Goal: Information Seeking & Learning: Find specific fact

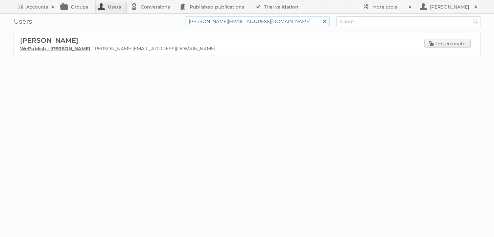
click at [198, 22] on input "[PERSON_NAME][EMAIL_ADDRESS][DOMAIN_NAME]" at bounding box center [257, 21] width 145 height 10
type input "[EMAIL_ADDRESS][DOMAIN_NAME]"
click at [320, 16] on input "Search" at bounding box center [325, 21] width 10 height 10
click at [45, 42] on span "Harm van der Werf" at bounding box center [49, 40] width 58 height 8
click at [29, 50] on link "Harm BV" at bounding box center [31, 49] width 22 height 6
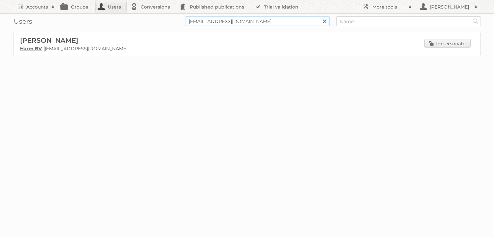
click at [200, 21] on input "[EMAIL_ADDRESS][DOMAIN_NAME]" at bounding box center [257, 21] width 145 height 10
type input "adam@publitas.com"
click at [320, 16] on input "Search" at bounding box center [325, 21] width 10 height 10
click at [204, 22] on input "adam@publitas.com" at bounding box center [257, 21] width 145 height 10
type input "@[DOMAIN_NAME]"
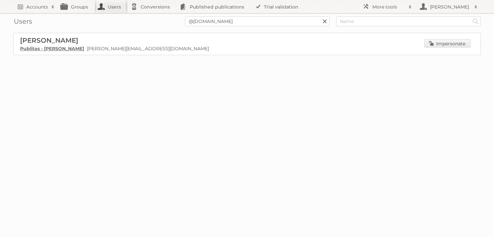
click at [324, 23] on link at bounding box center [325, 21] width 10 height 10
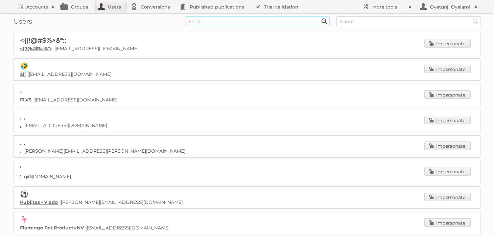
click at [227, 24] on input "text" at bounding box center [257, 21] width 145 height 10
click at [171, 21] on form "Search Search" at bounding box center [247, 21] width 468 height 10
click at [236, 23] on input "text" at bounding box center [257, 21] width 145 height 10
type input "[PERSON_NAME][EMAIL_ADDRESS][DOMAIN_NAME]"
click at [320, 16] on input "Search" at bounding box center [325, 21] width 10 height 10
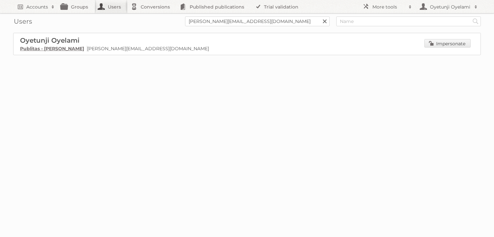
click at [169, 48] on p "Publitas - Oyetunji Oyelami o.oyelami@publitas.com" at bounding box center [247, 49] width 454 height 6
click at [65, 41] on span "Oyetunji Oyelami" at bounding box center [50, 40] width 60 height 8
click at [59, 49] on link "Publitas - Oyetunji Oyelami" at bounding box center [52, 49] width 64 height 6
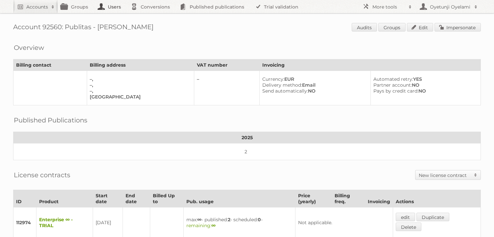
click at [111, 8] on link "Users" at bounding box center [111, 6] width 33 height 13
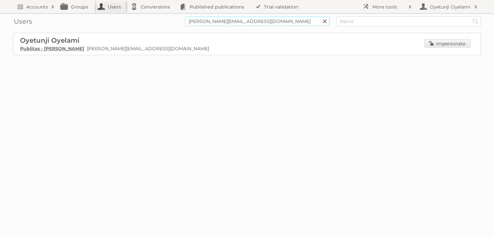
click at [246, 22] on input "[PERSON_NAME][EMAIL_ADDRESS][DOMAIN_NAME]" at bounding box center [257, 21] width 145 height 10
type input "o"
type input "[PERSON_NAME][EMAIL_ADDRESS][DOMAIN_NAME]"
click at [320, 16] on input "Search" at bounding box center [325, 21] width 10 height 10
click at [40, 50] on link "Publitas - Adam Wardecki" at bounding box center [52, 49] width 64 height 6
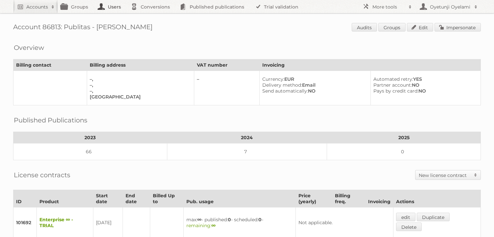
click at [112, 9] on link "Users" at bounding box center [111, 6] width 33 height 13
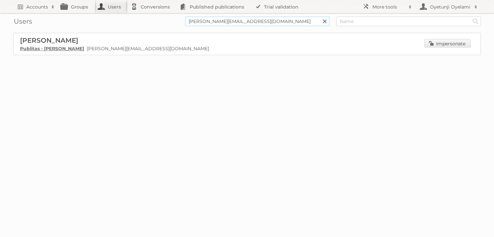
click at [201, 23] on input "adam@publitas.com" at bounding box center [257, 21] width 145 height 10
type input "sarah@publitas.com"
click at [320, 16] on input "Search" at bounding box center [325, 21] width 10 height 10
click at [326, 23] on link at bounding box center [325, 21] width 10 height 10
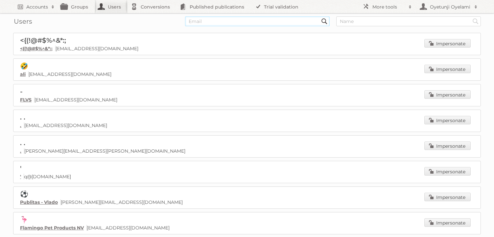
click at [211, 23] on input "text" at bounding box center [257, 21] width 145 height 10
type input "[PERSON_NAME][EMAIL_ADDRESS][DOMAIN_NAME]"
click at [320, 16] on input "Search" at bounding box center [325, 21] width 10 height 10
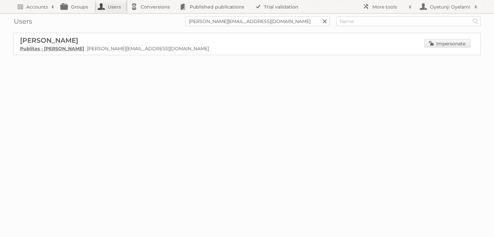
click at [70, 41] on span "[PERSON_NAME]" at bounding box center [49, 40] width 58 height 8
click at [37, 9] on h2 "Accounts" at bounding box center [37, 7] width 22 height 7
click at [116, 5] on link "Users" at bounding box center [111, 6] width 33 height 13
click at [461, 7] on h2 "Oyetunji Oyelami" at bounding box center [449, 7] width 43 height 7
click at [240, 22] on input "tanya@publitas.com" at bounding box center [257, 21] width 145 height 10
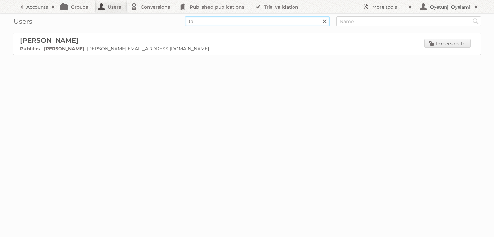
type input "t"
click at [34, 7] on h2 "Accounts" at bounding box center [37, 7] width 22 height 7
click at [185, 58] on div "Loading" at bounding box center [247, 68] width 468 height 26
click at [104, 9] on link "Users" at bounding box center [111, 6] width 33 height 13
click at [202, 22] on input "tanya@publitas.com" at bounding box center [257, 21] width 145 height 10
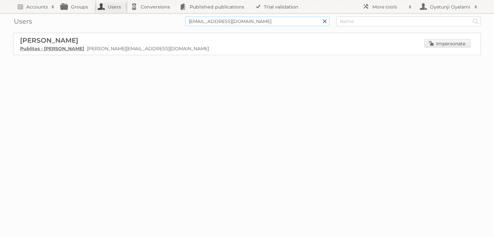
type input "[EMAIL_ADDRESS][DOMAIN_NAME]"
click at [320, 16] on input "Search" at bounding box center [325, 21] width 10 height 10
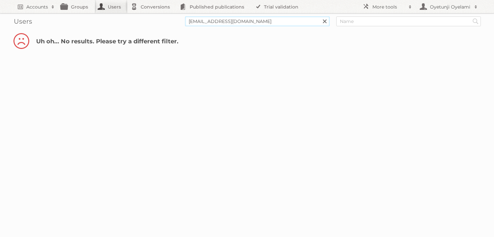
click at [238, 23] on input "[EMAIL_ADDRESS][DOMAIN_NAME]" at bounding box center [257, 21] width 145 height 10
type input "h"
click at [362, 22] on input "text" at bounding box center [408, 21] width 145 height 10
type input "hieke"
click at [320, 16] on input "Search" at bounding box center [325, 21] width 10 height 10
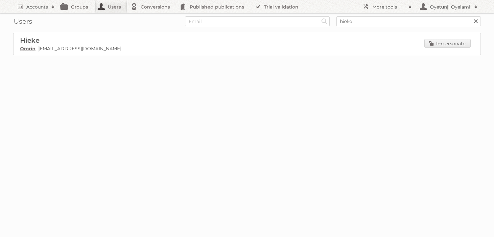
click at [476, 21] on link at bounding box center [476, 21] width 10 height 10
